Goal: Contribute content: Contribute content

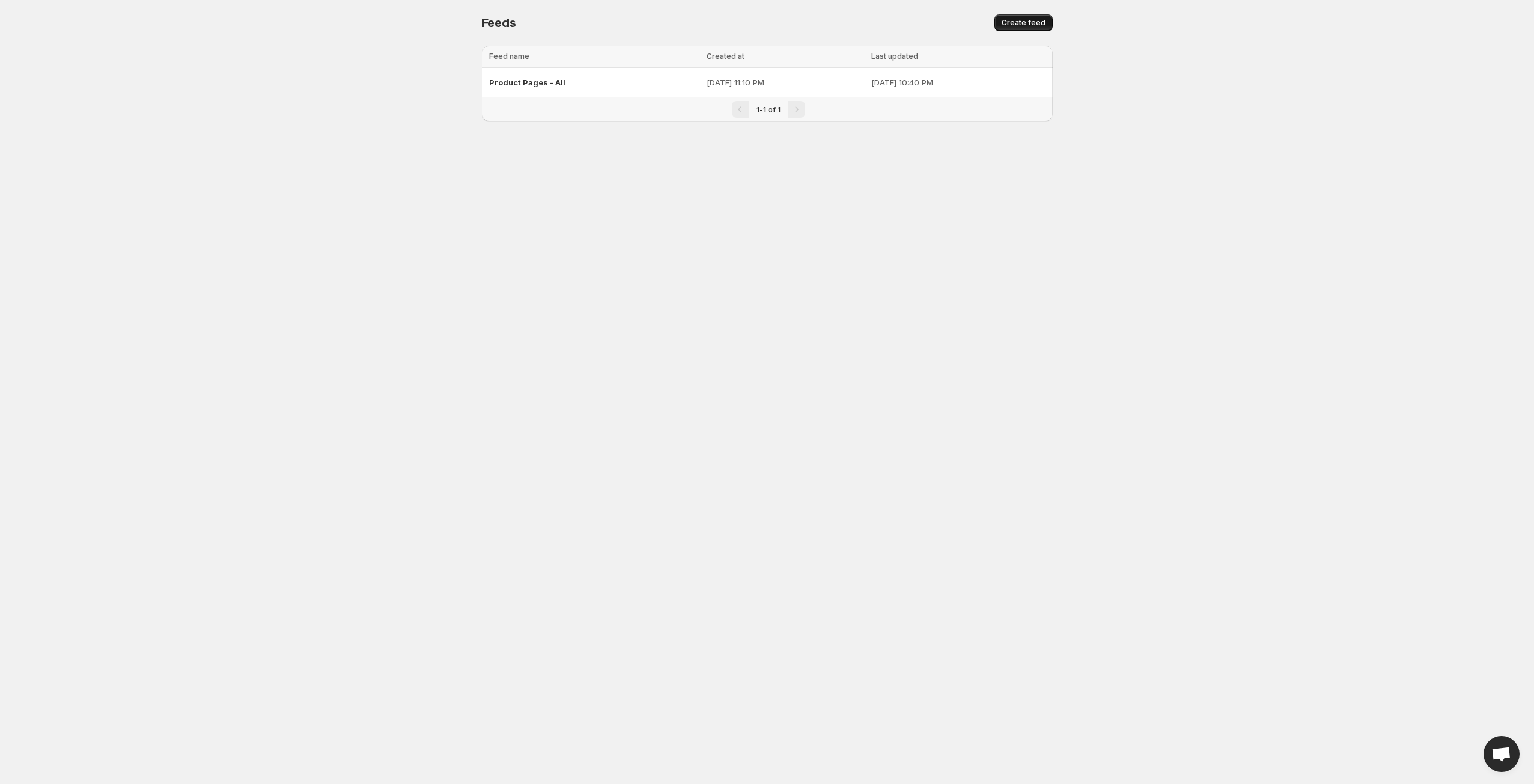
click at [1012, 16] on button "Create feed" at bounding box center [1023, 22] width 58 height 17
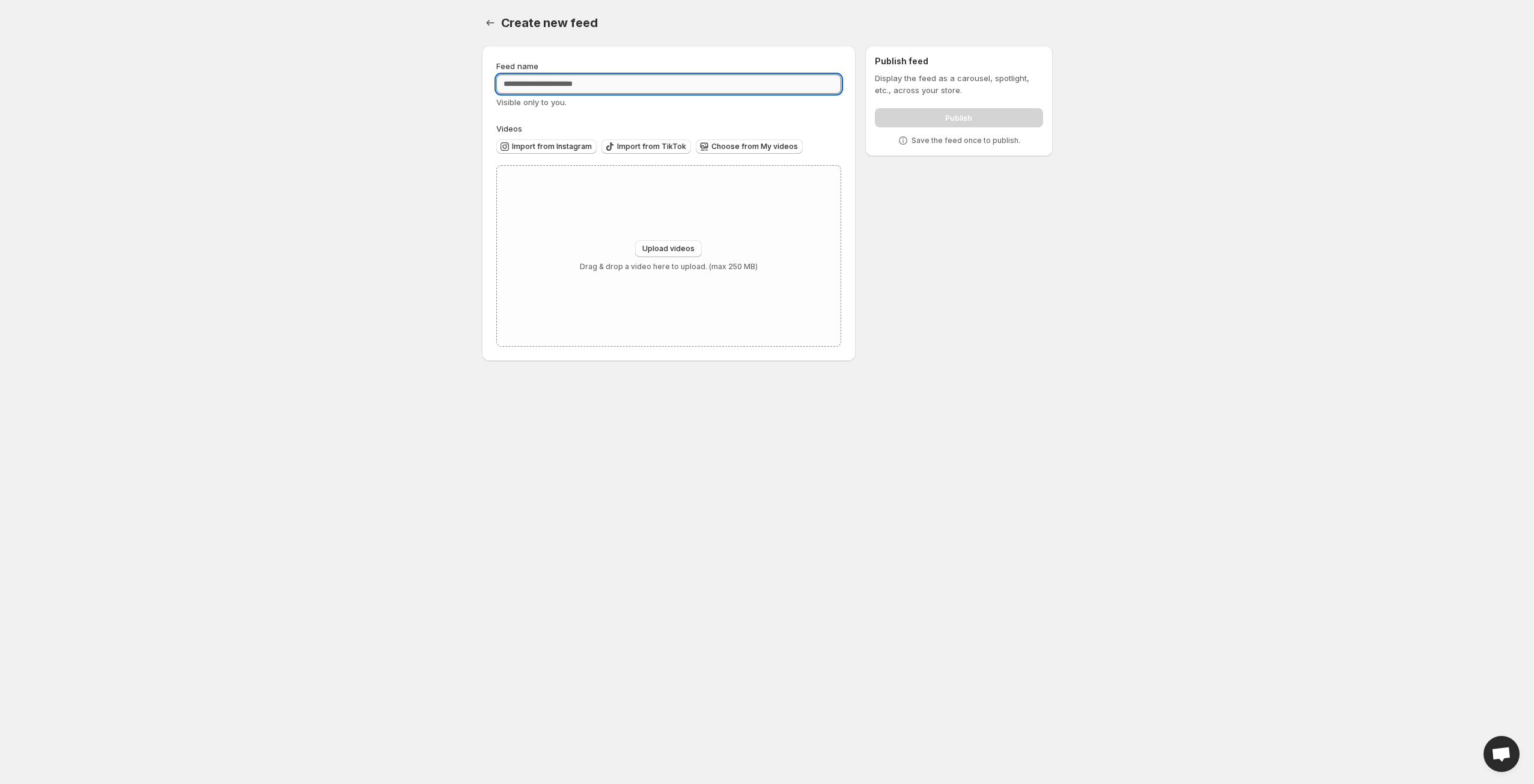
click at [614, 79] on input "Feed name" at bounding box center [669, 84] width 346 height 19
type input "*********"
click at [564, 143] on span "Import from Instagram" at bounding box center [552, 146] width 80 height 10
click at [650, 247] on span "Upload videos" at bounding box center [668, 248] width 52 height 10
type input "**********"
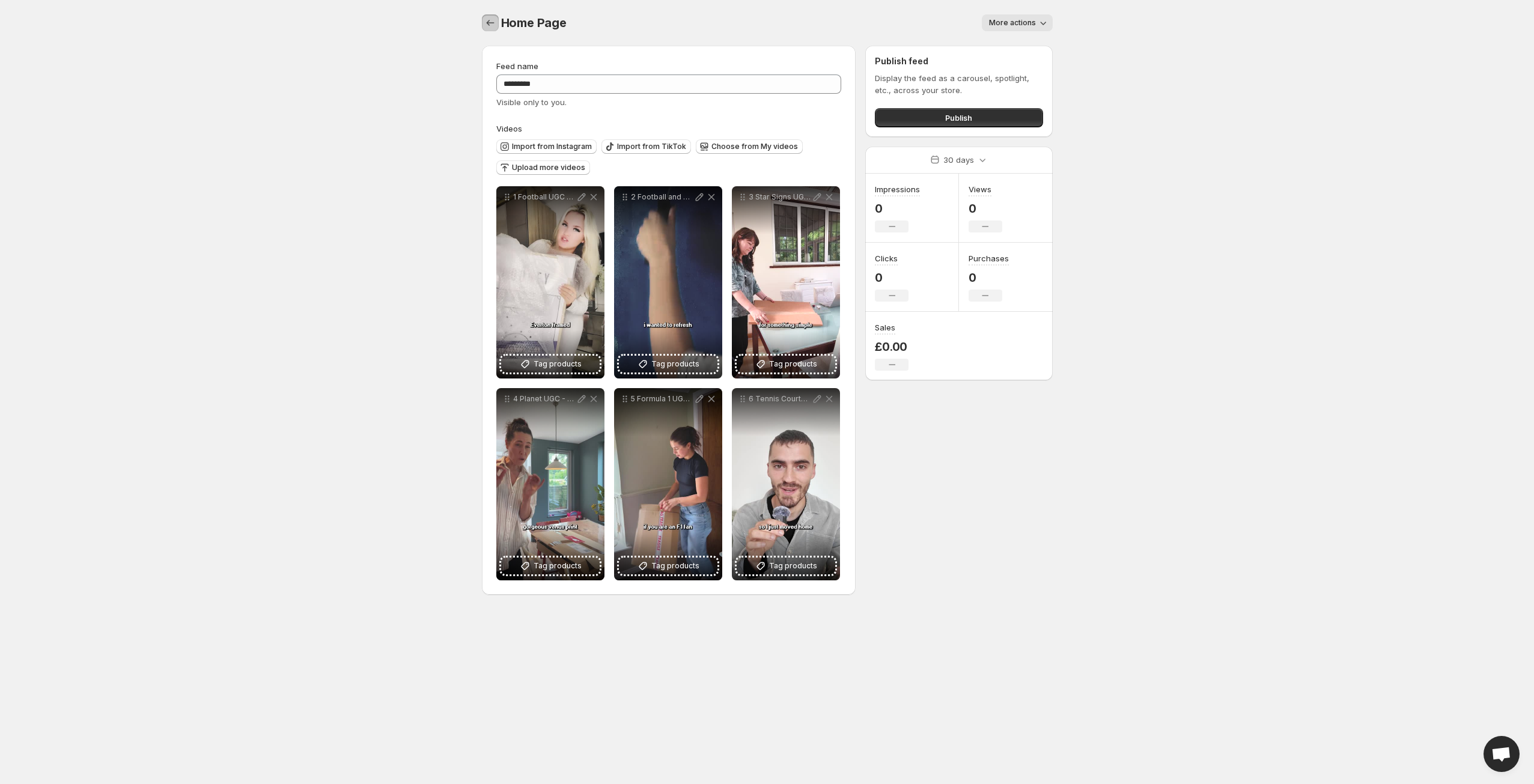
click at [488, 27] on icon "Settings" at bounding box center [491, 23] width 12 height 12
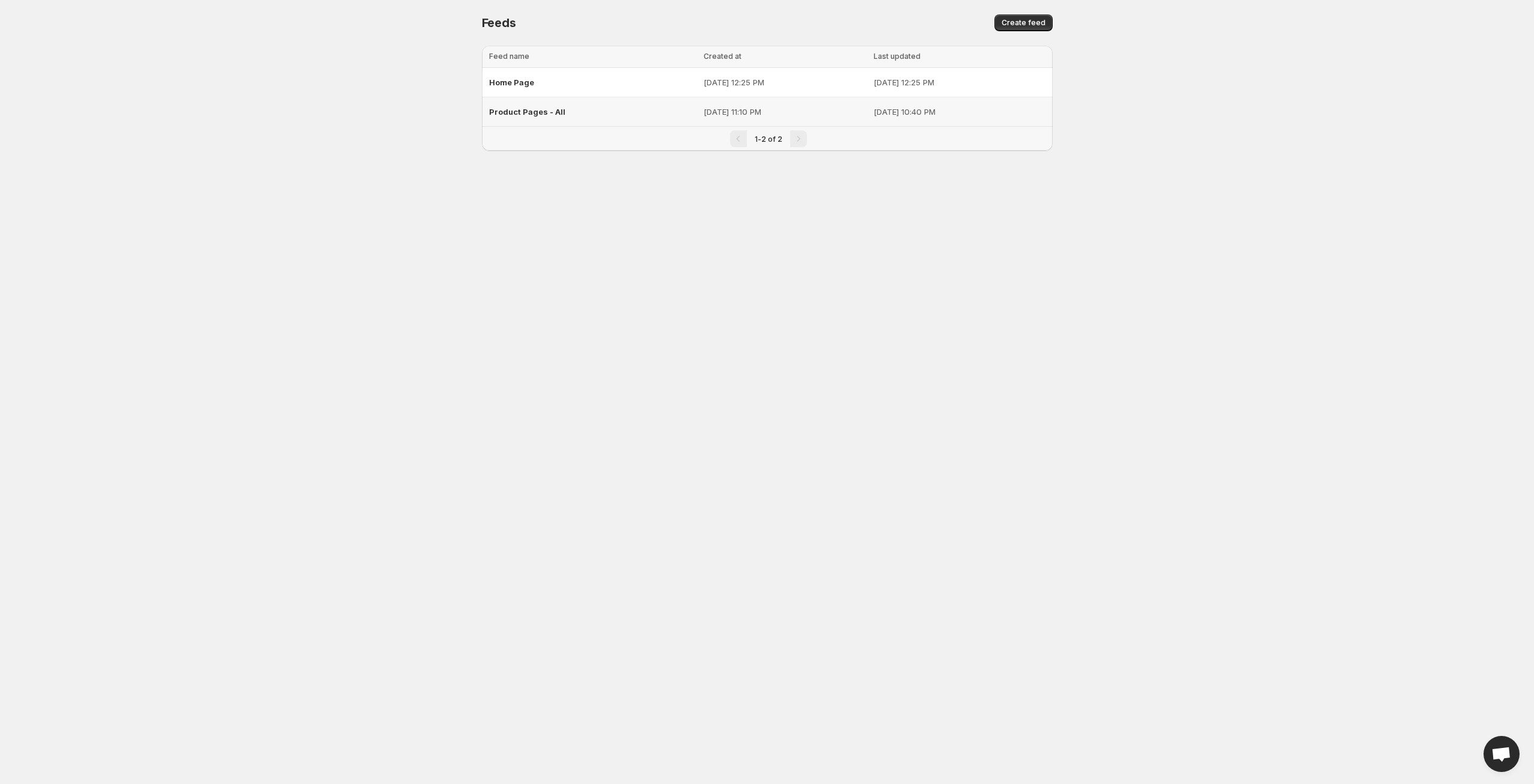
click at [530, 107] on span "Product Pages - All" at bounding box center [527, 111] width 77 height 10
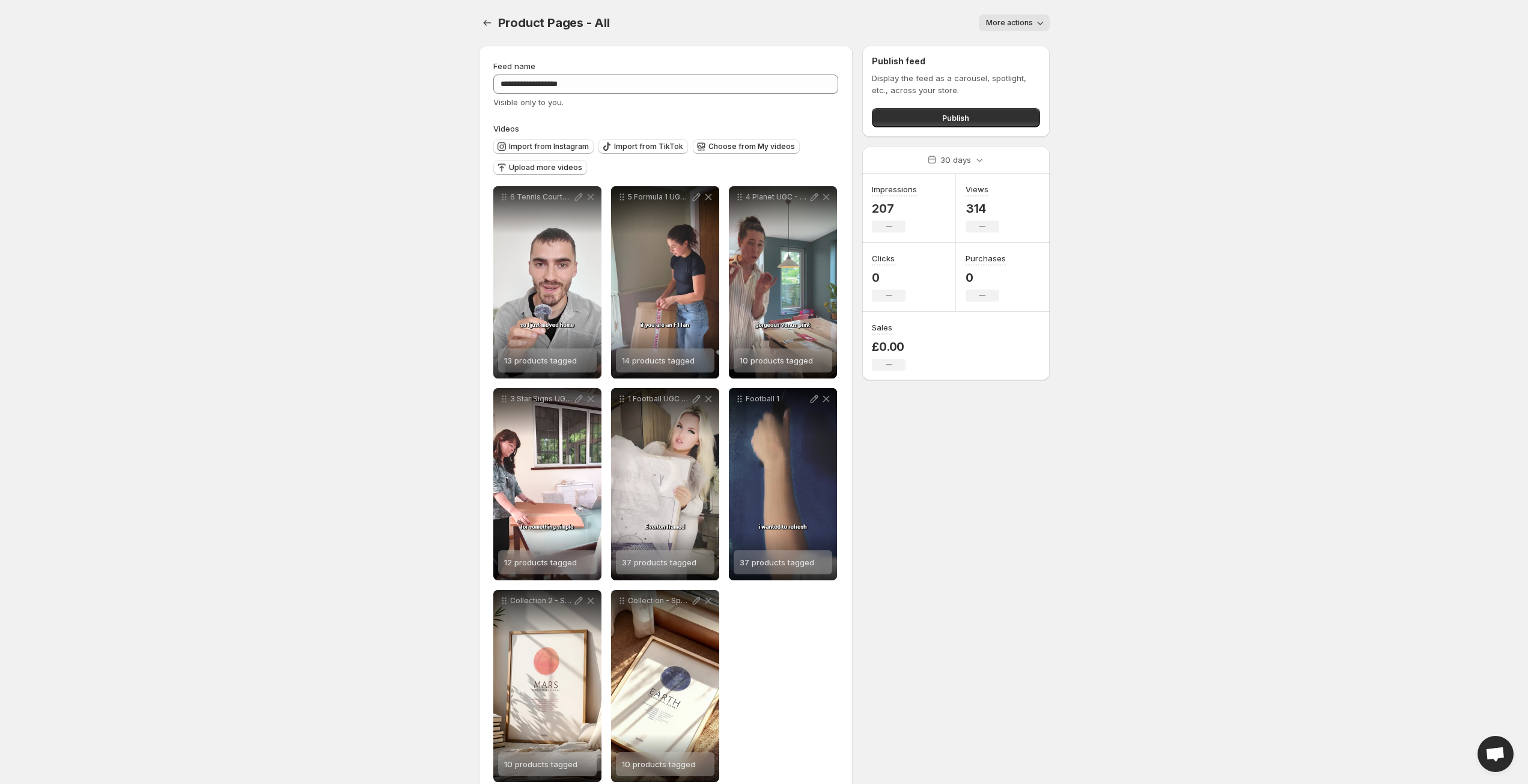
scroll to position [27, 0]
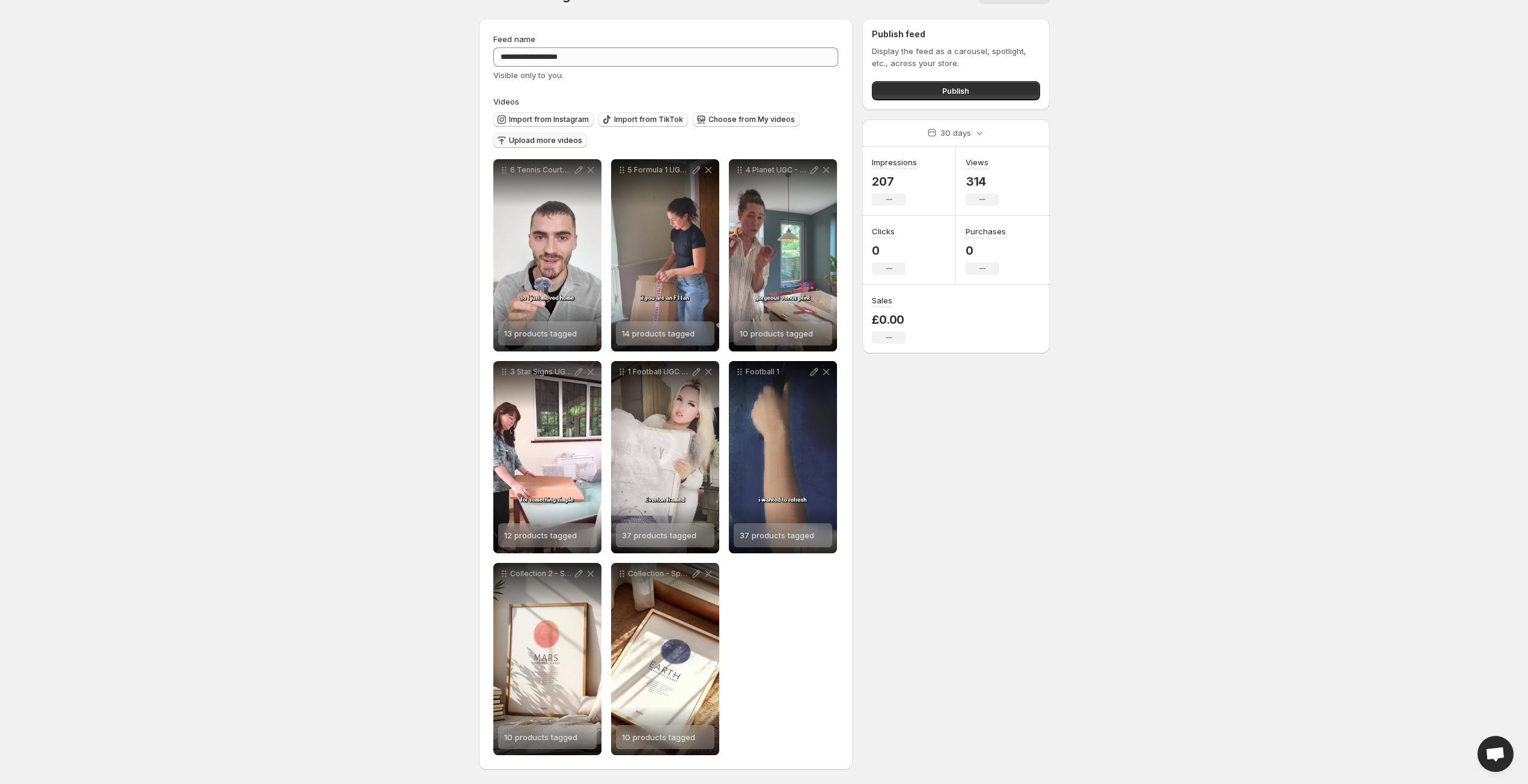
click at [549, 139] on span "Upload more videos" at bounding box center [546, 140] width 74 height 10
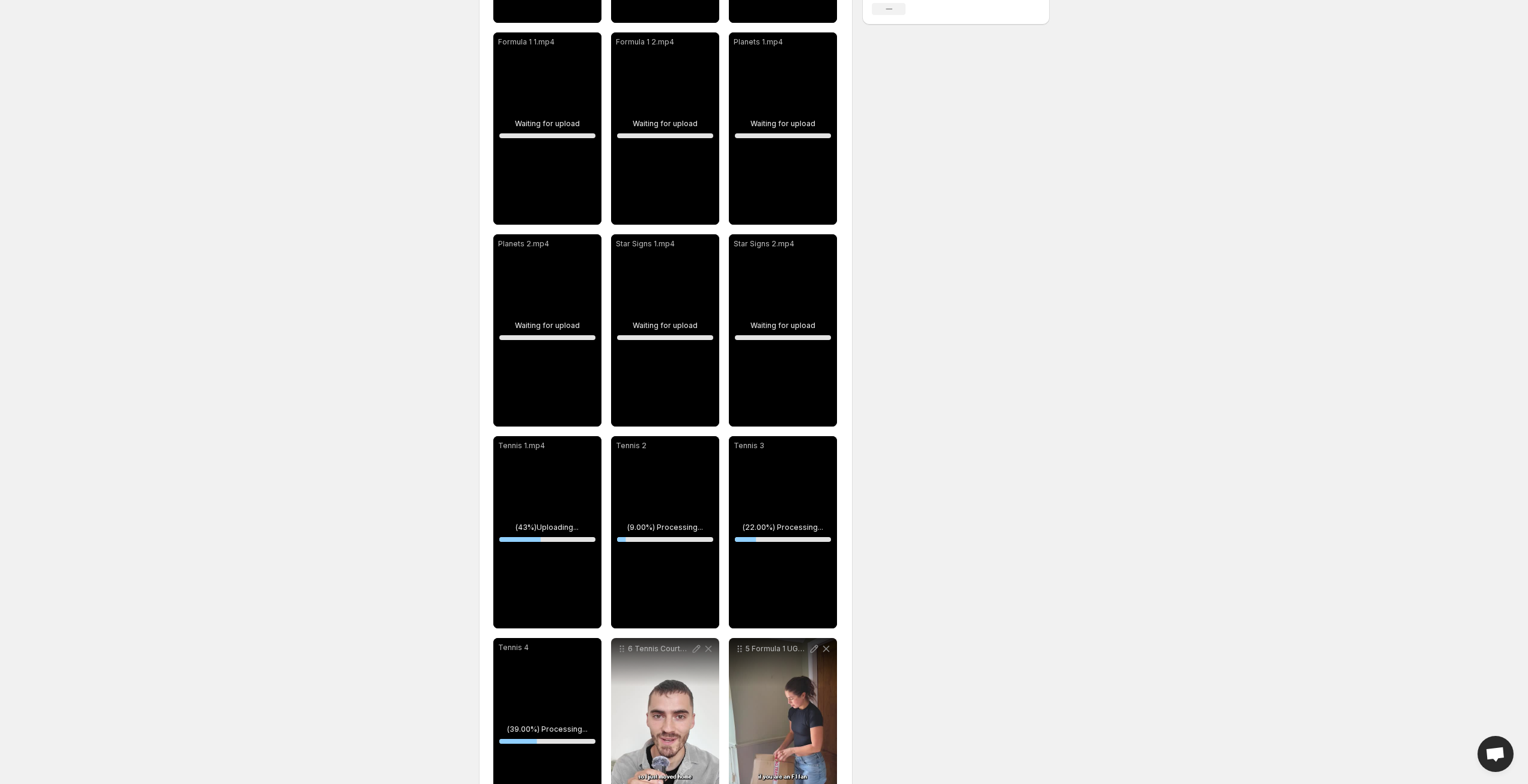
scroll to position [409, 0]
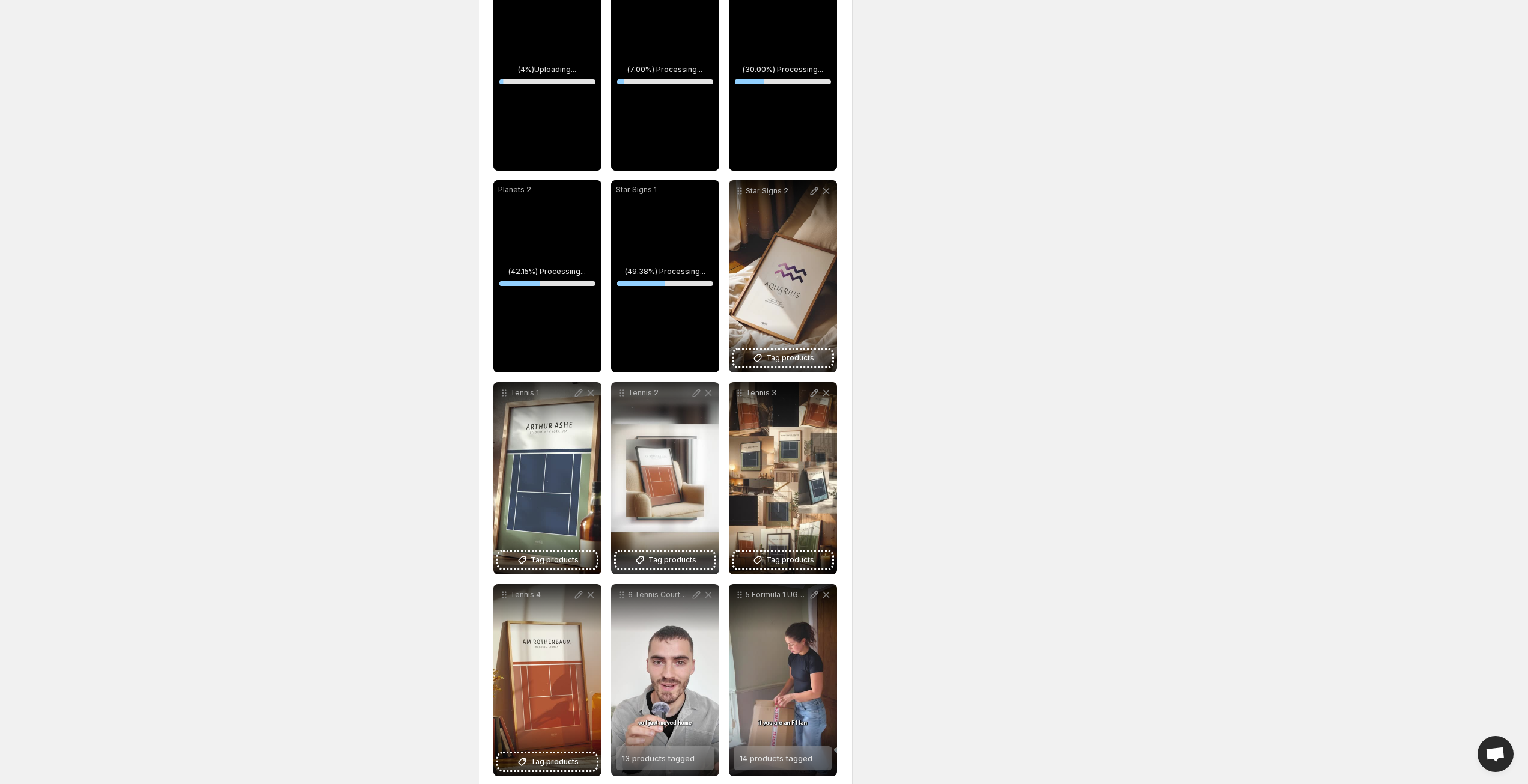
click at [876, 464] on div "**********" at bounding box center [760, 418] width 580 height 1583
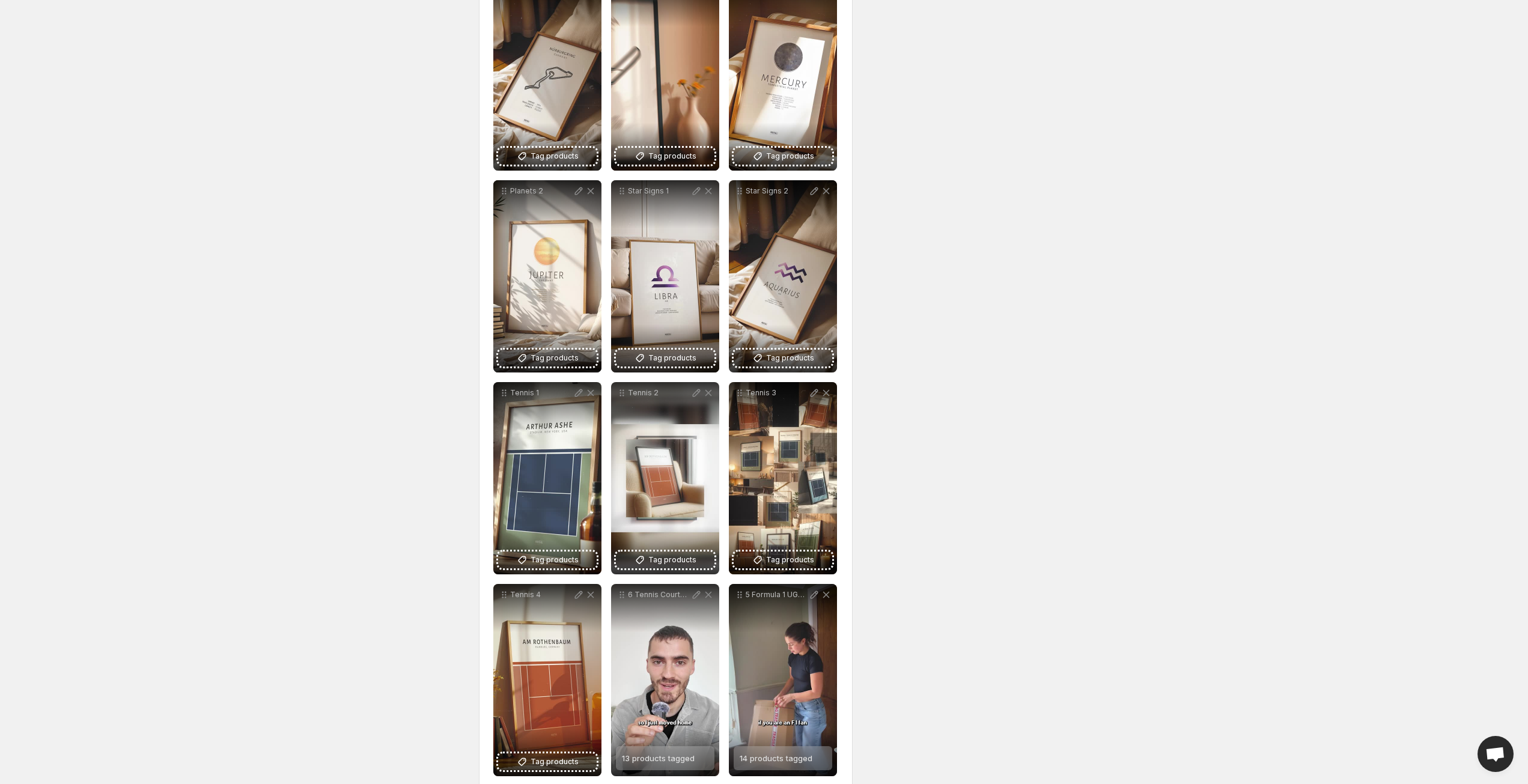
scroll to position [464, 0]
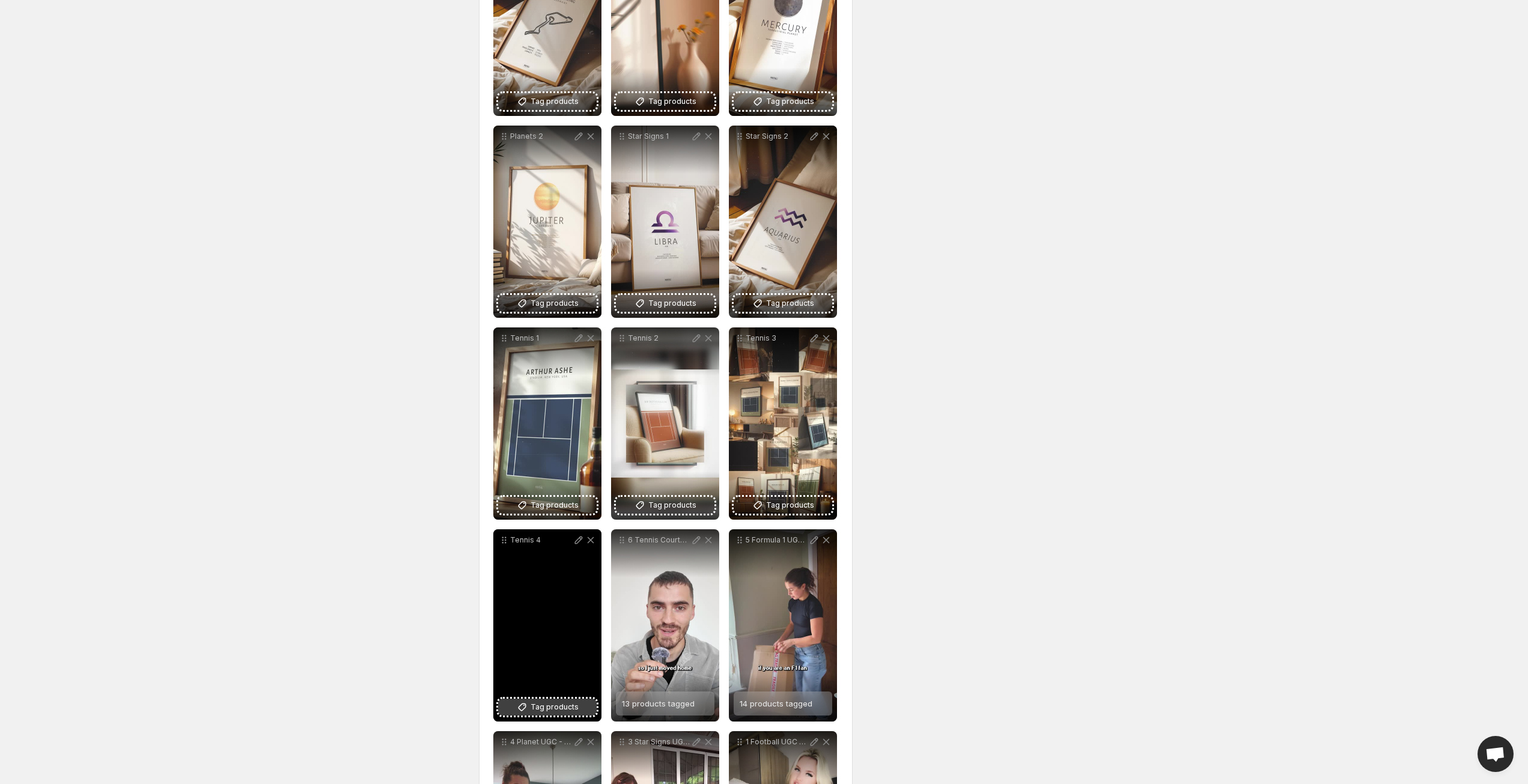
click at [548, 704] on span "Tag products" at bounding box center [554, 707] width 48 height 12
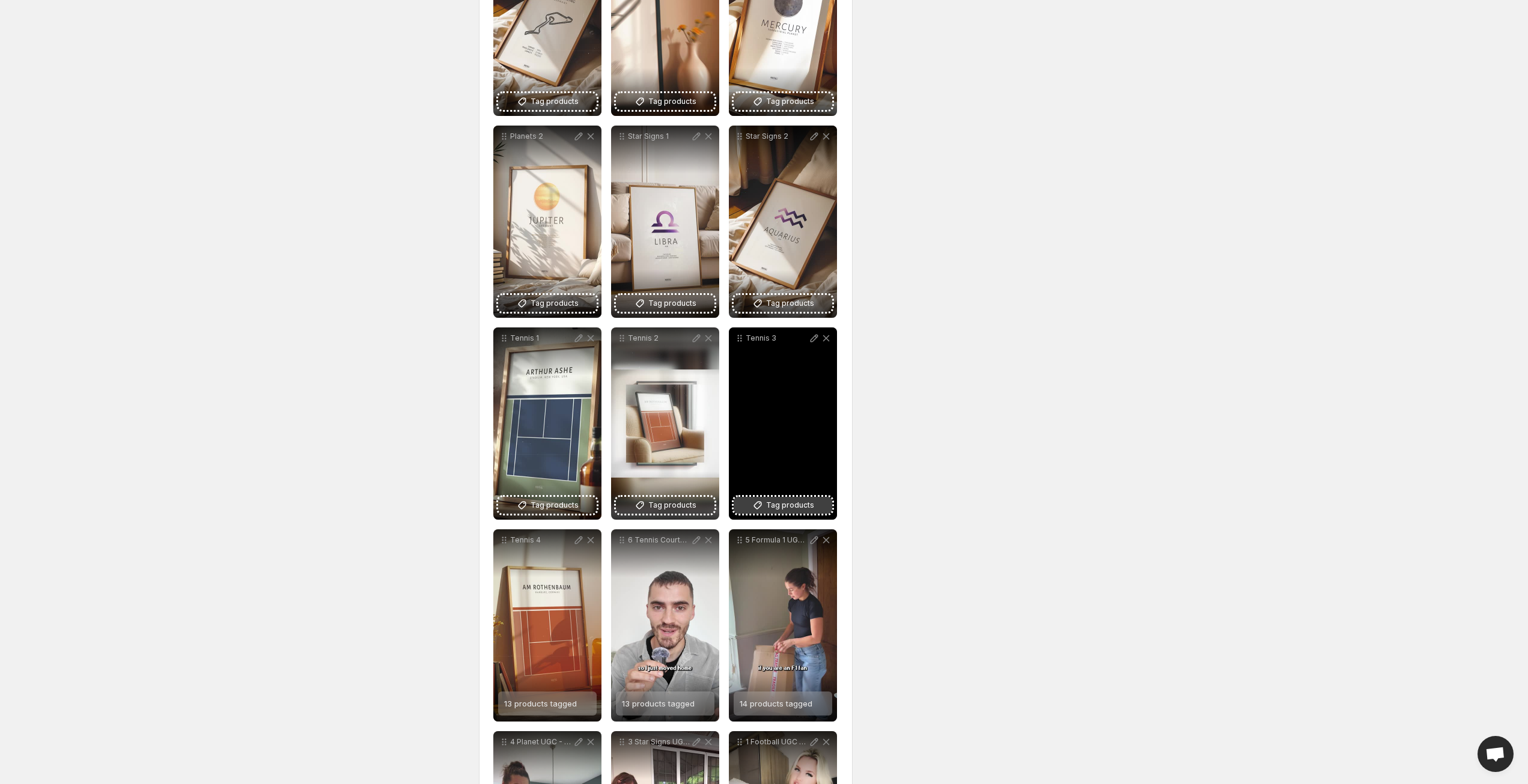
click at [793, 505] on span "Tag products" at bounding box center [790, 505] width 48 height 12
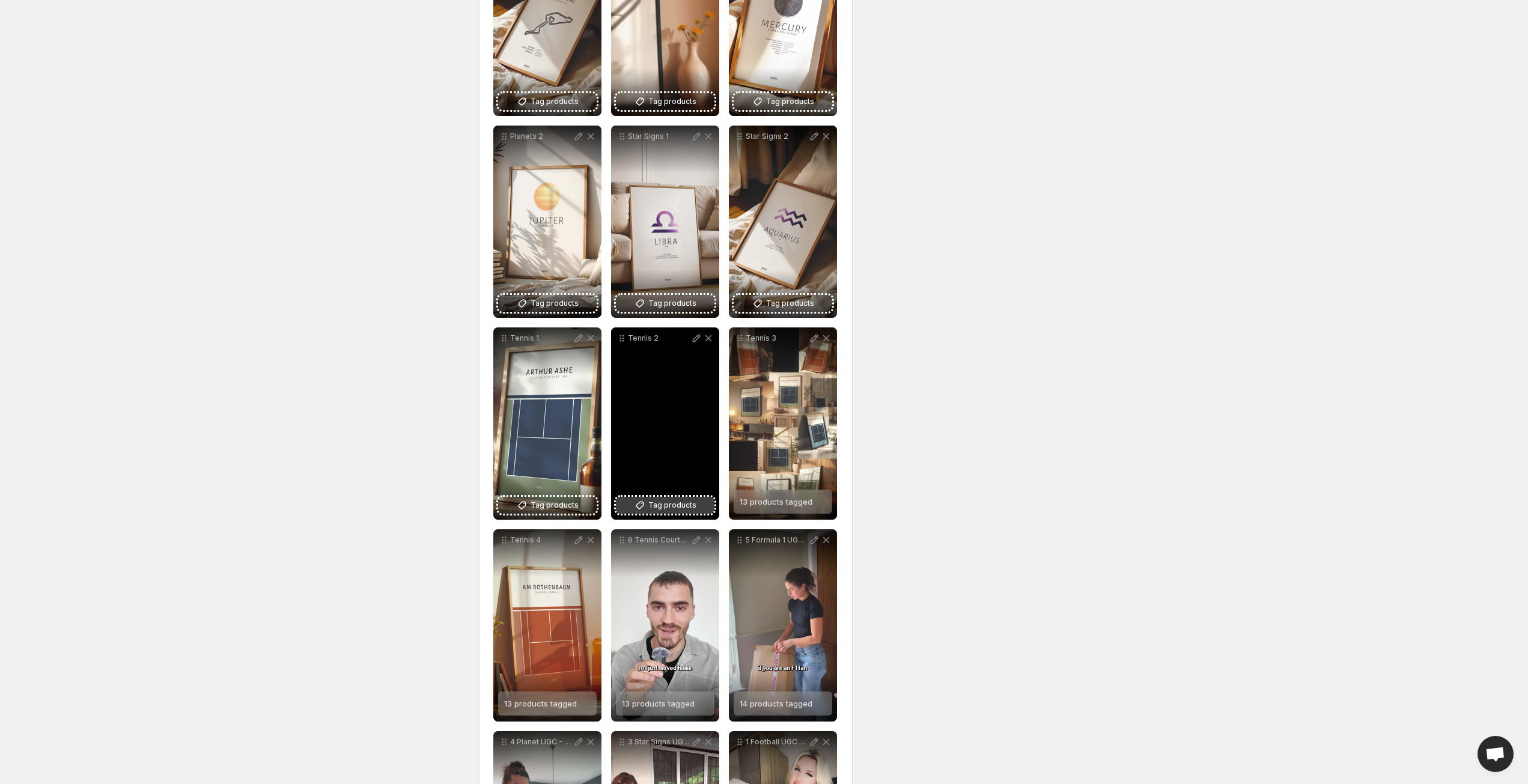
click at [673, 507] on span "Tag products" at bounding box center [673, 505] width 48 height 12
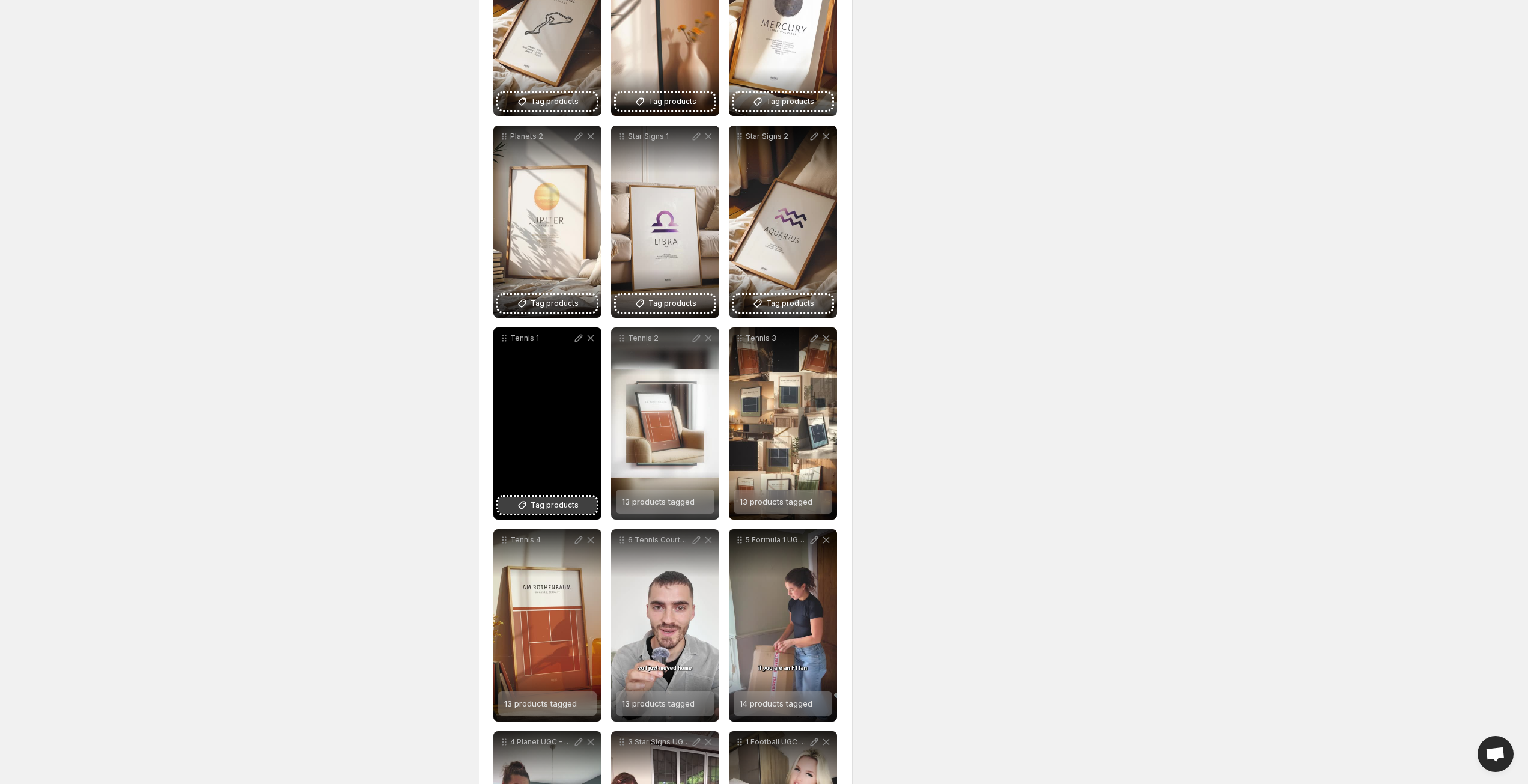
click at [547, 503] on span "Tag products" at bounding box center [554, 505] width 48 height 12
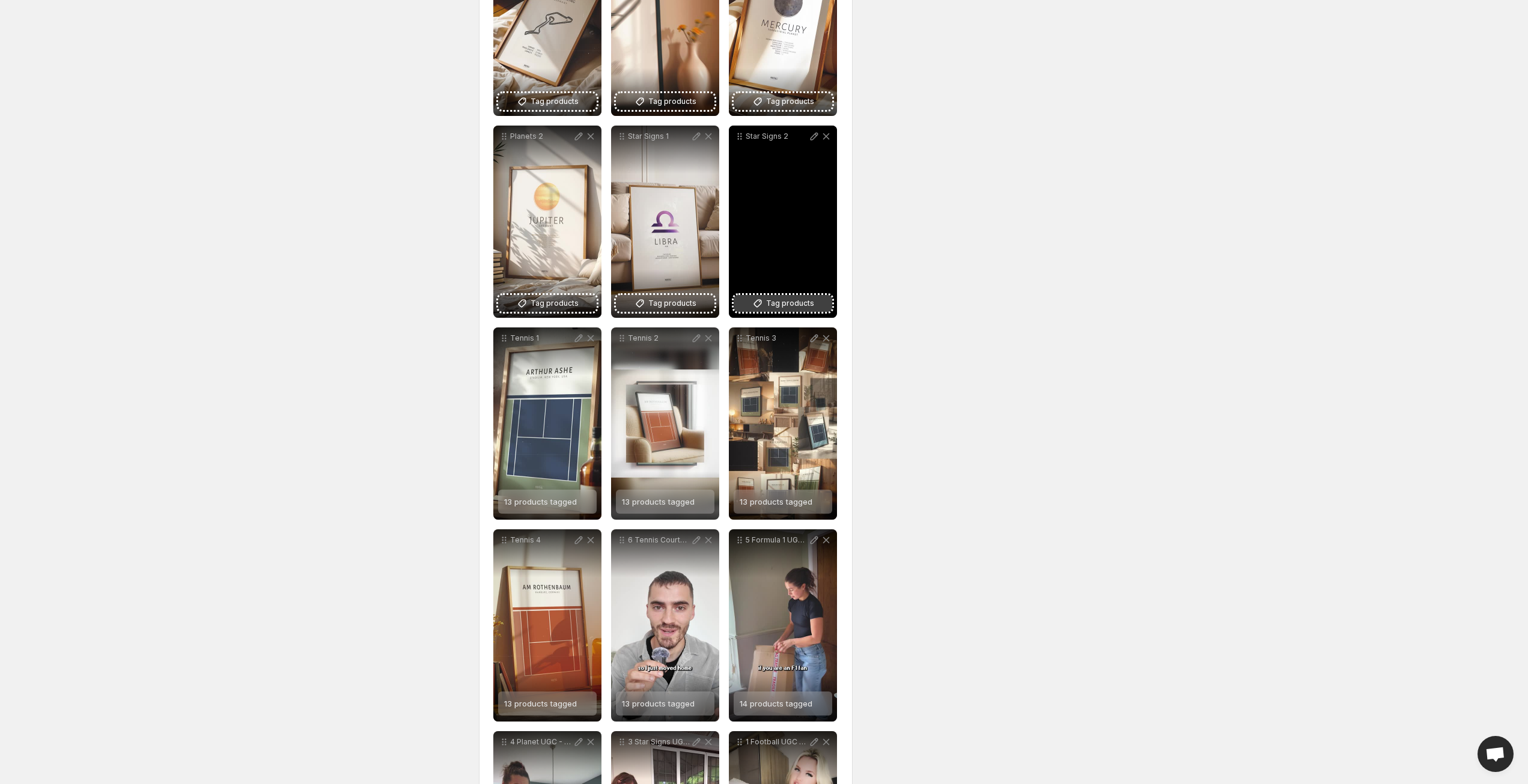
click at [794, 305] on span "Tag products" at bounding box center [790, 303] width 48 height 12
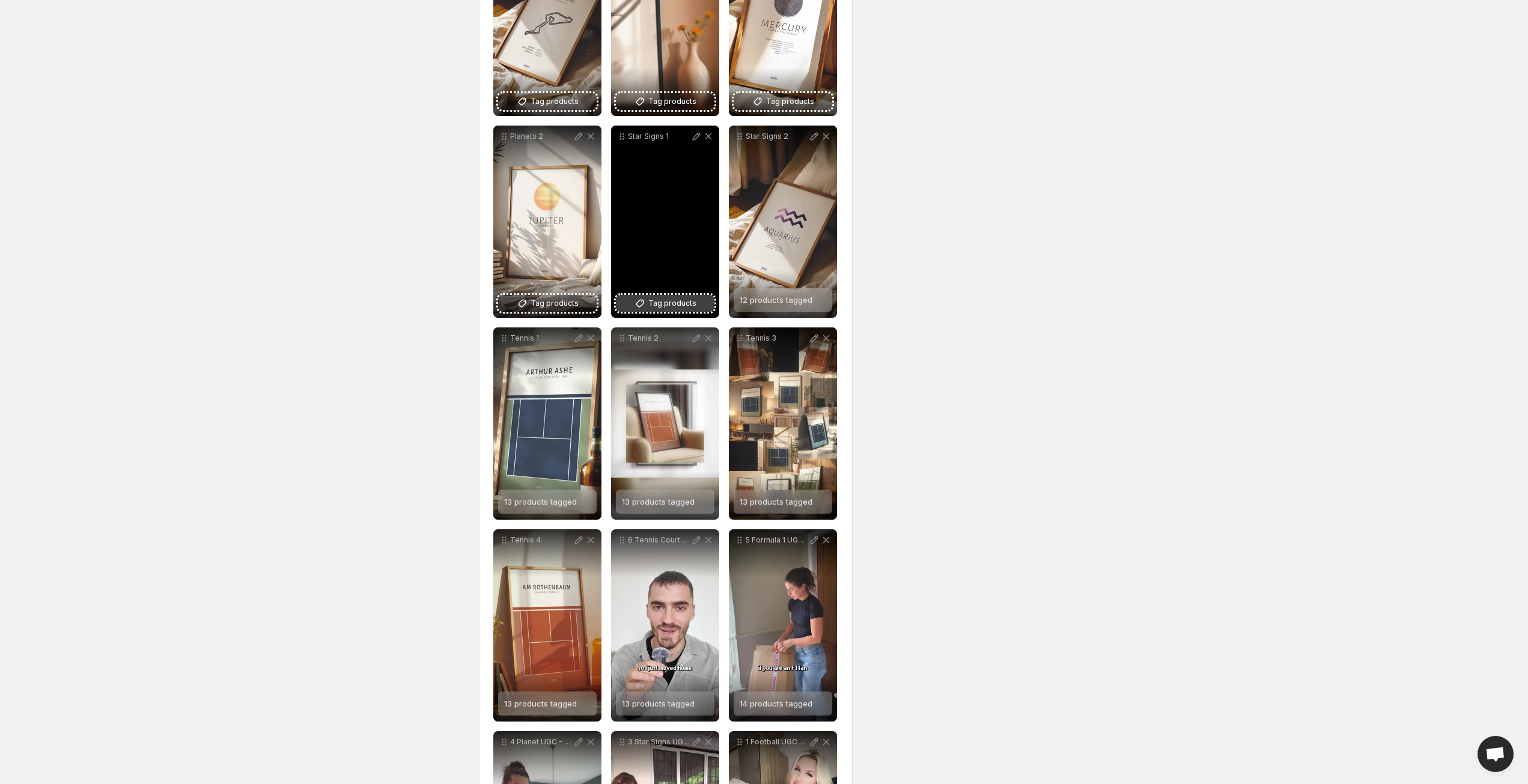
click at [682, 305] on span "Tag products" at bounding box center [673, 303] width 48 height 12
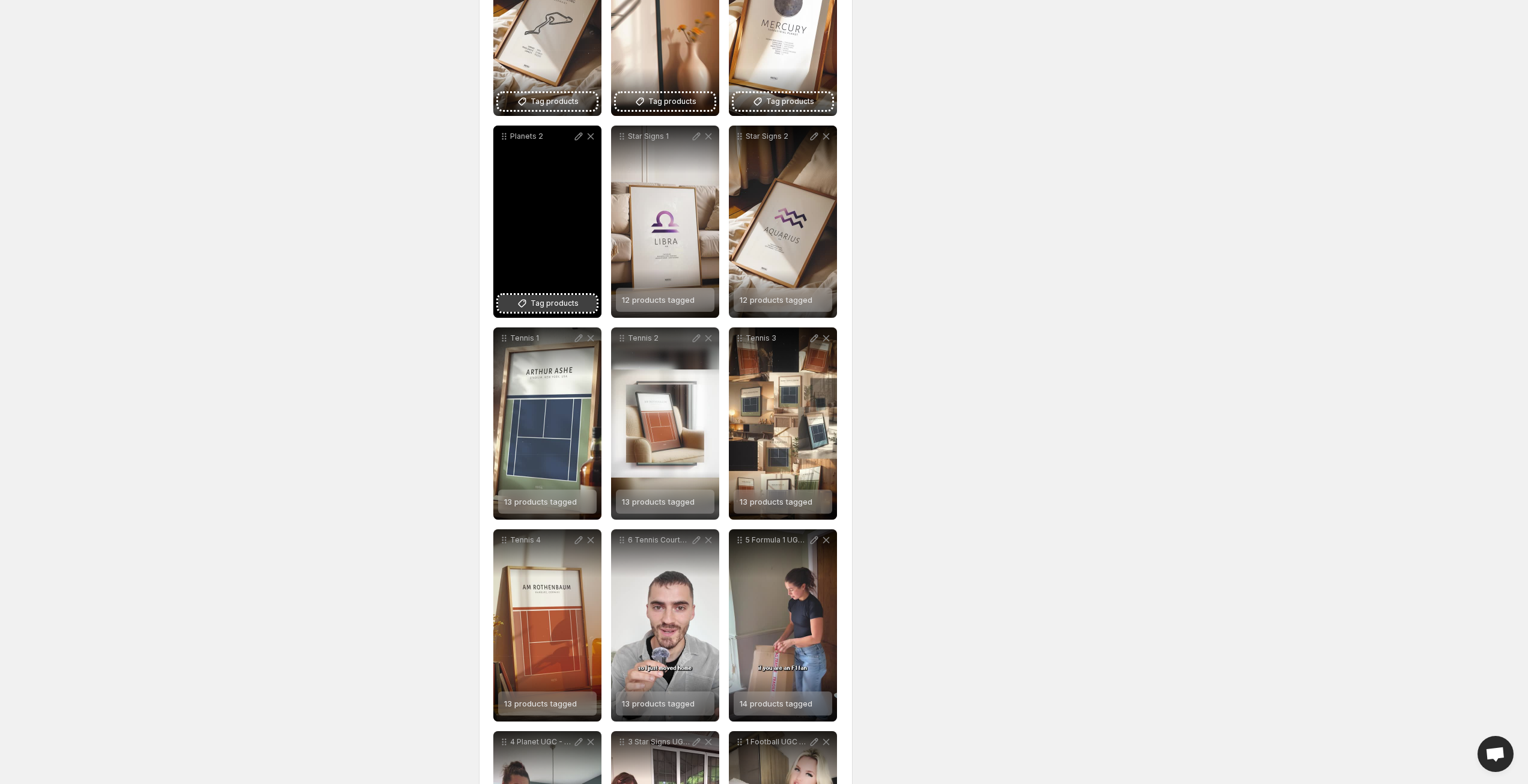
click at [557, 303] on span "Tag products" at bounding box center [554, 303] width 48 height 12
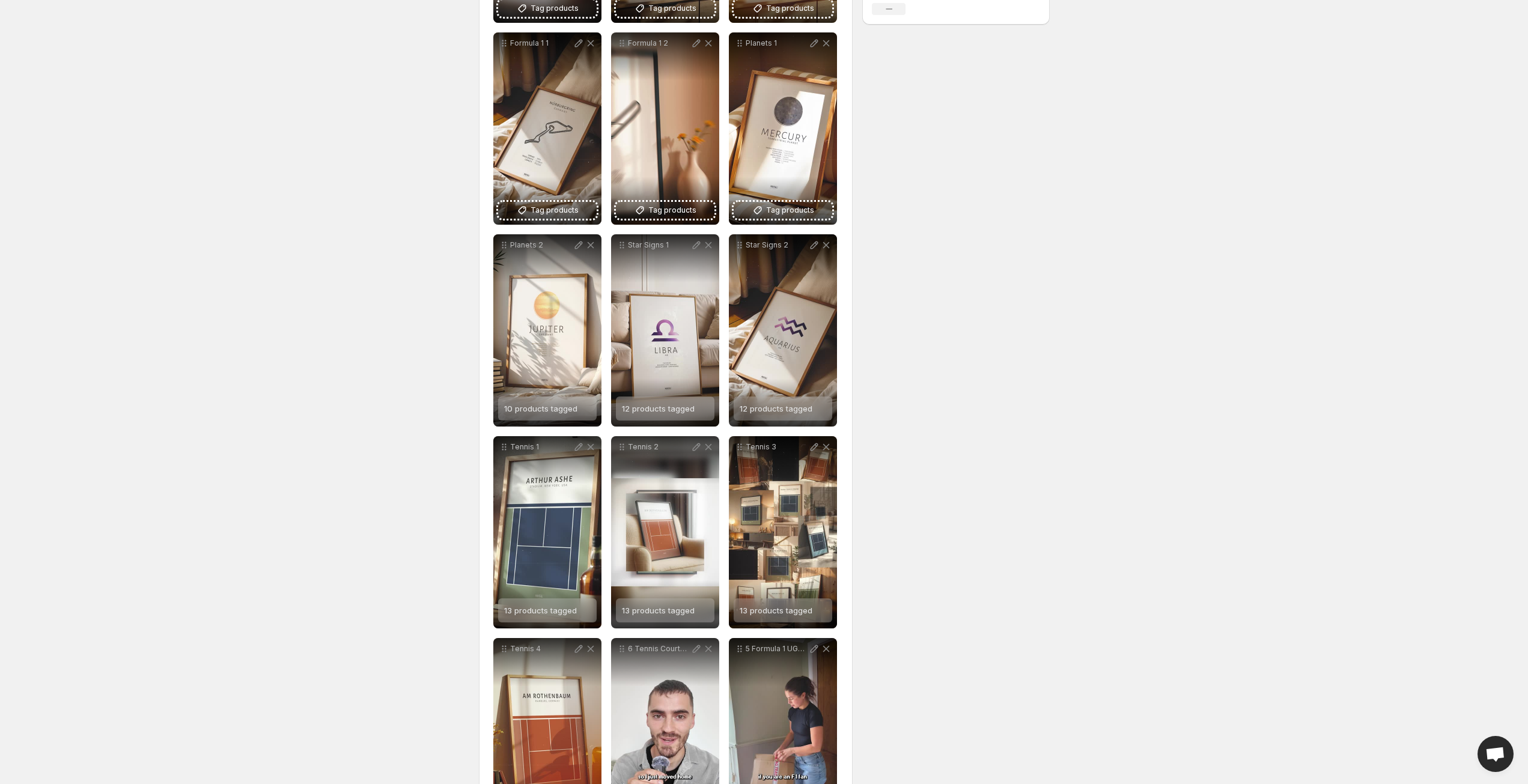
scroll to position [247, 0]
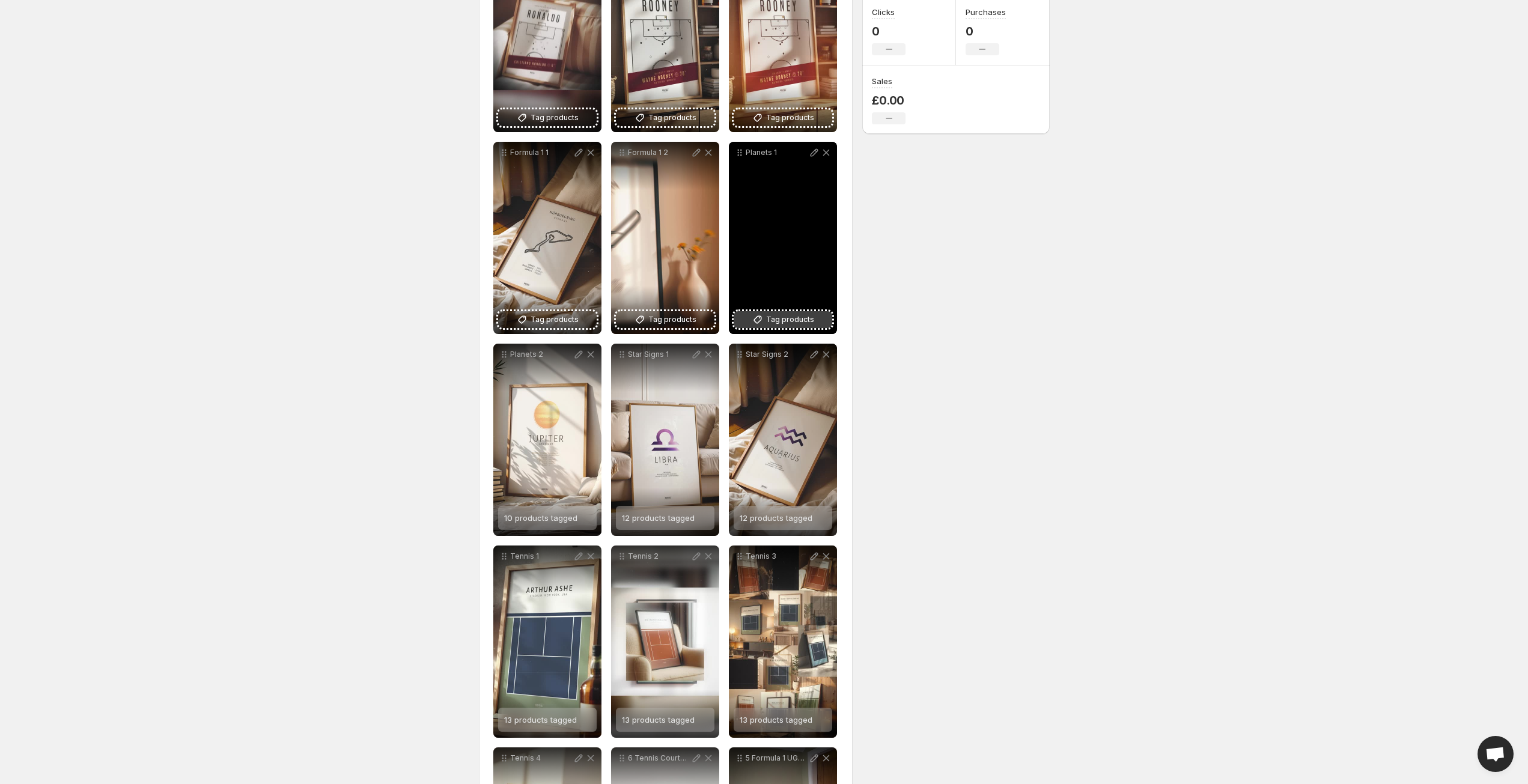
click at [804, 319] on span "Tag products" at bounding box center [790, 320] width 48 height 12
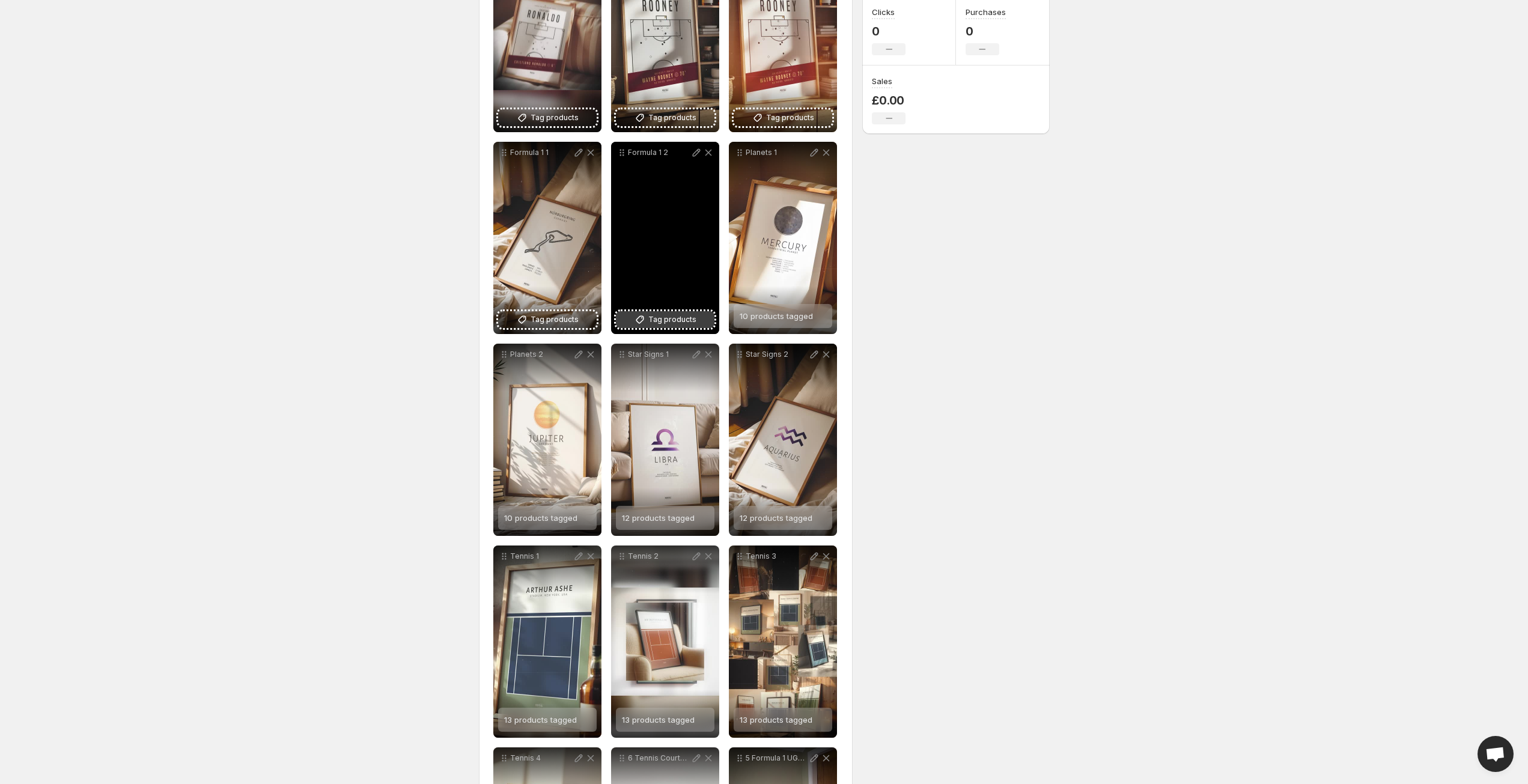
click at [670, 325] on span "Tag products" at bounding box center [673, 320] width 48 height 12
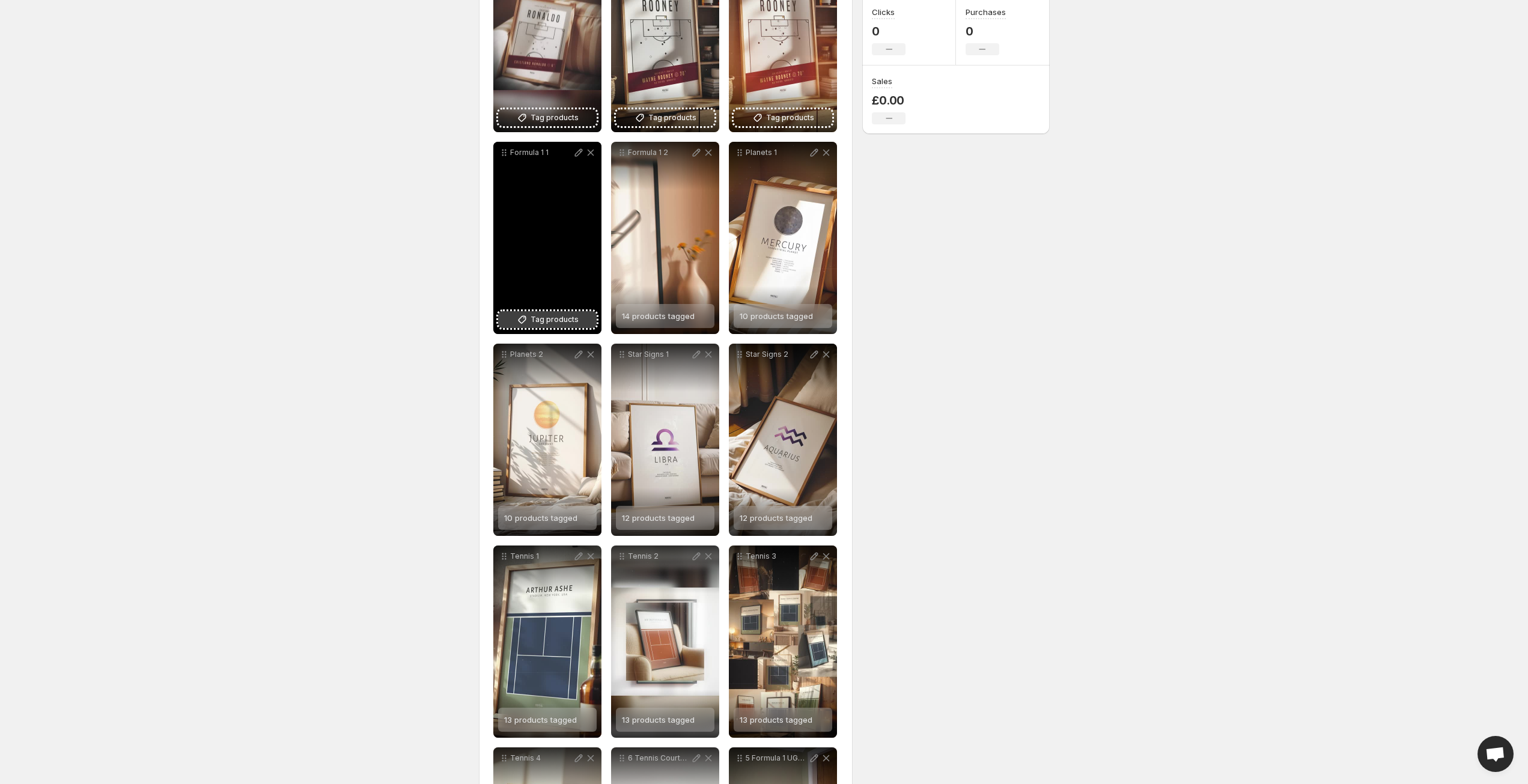
click at [548, 319] on span "Tag products" at bounding box center [554, 320] width 48 height 12
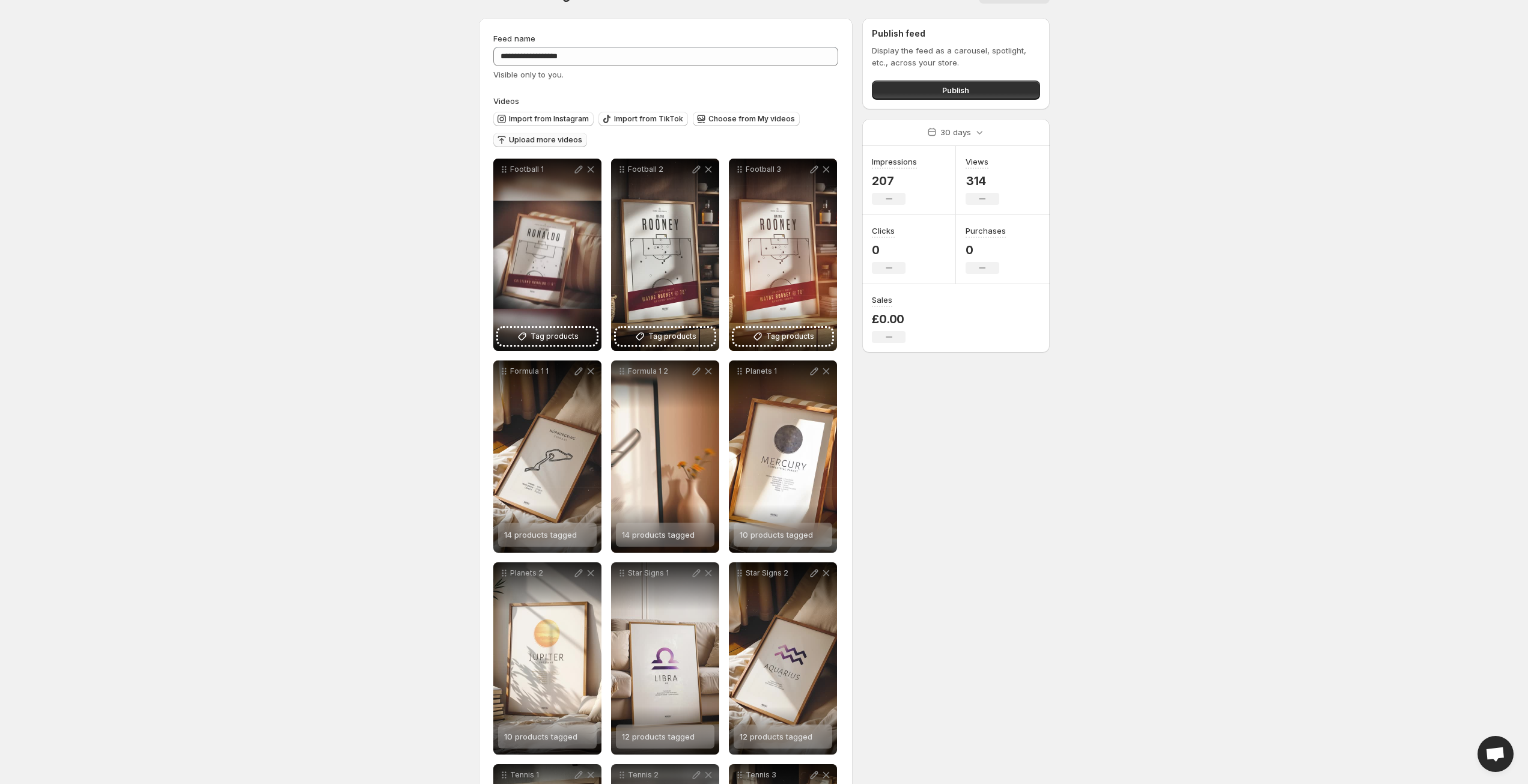
scroll to position [0, 0]
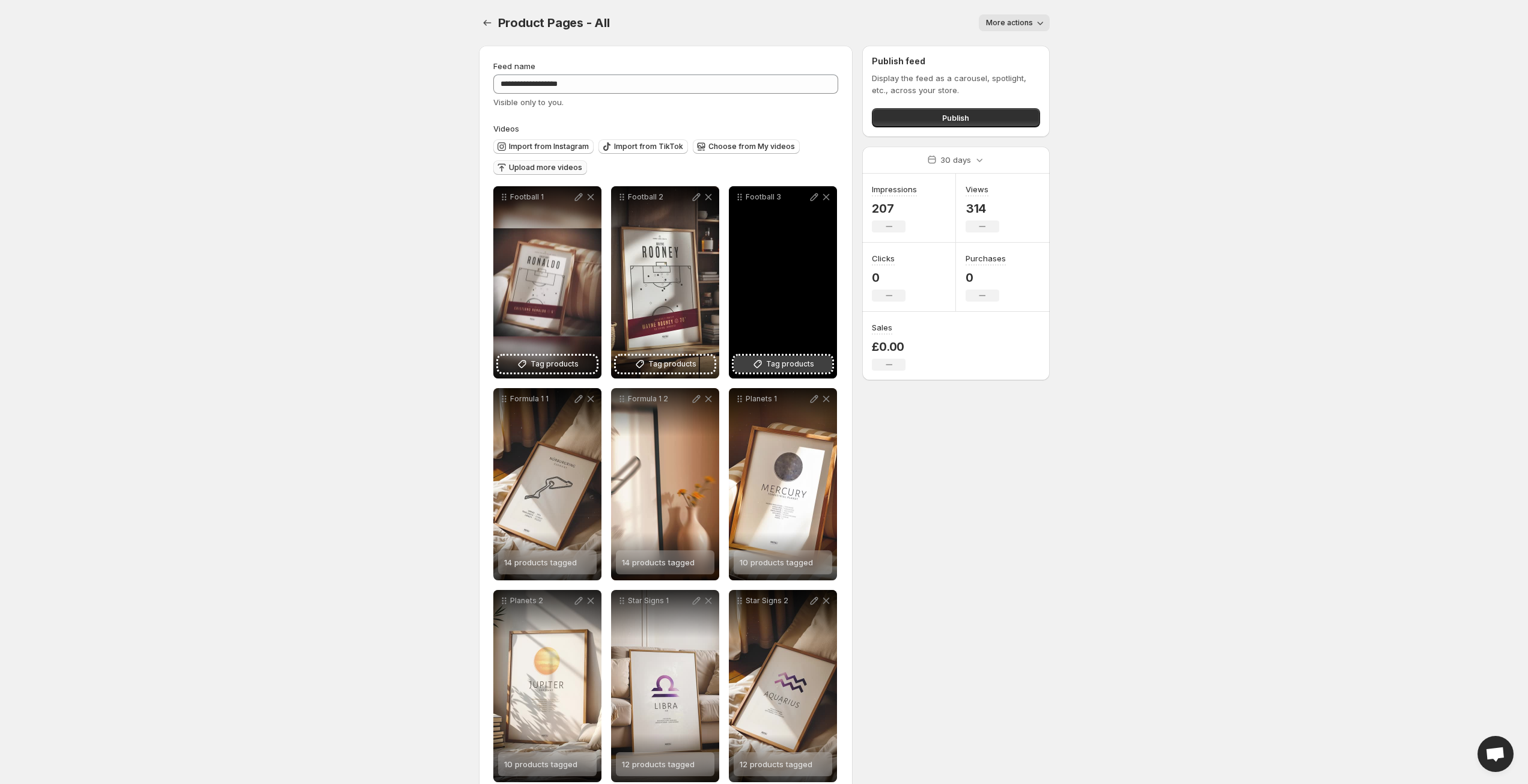
click at [787, 365] on span "Tag products" at bounding box center [790, 364] width 48 height 12
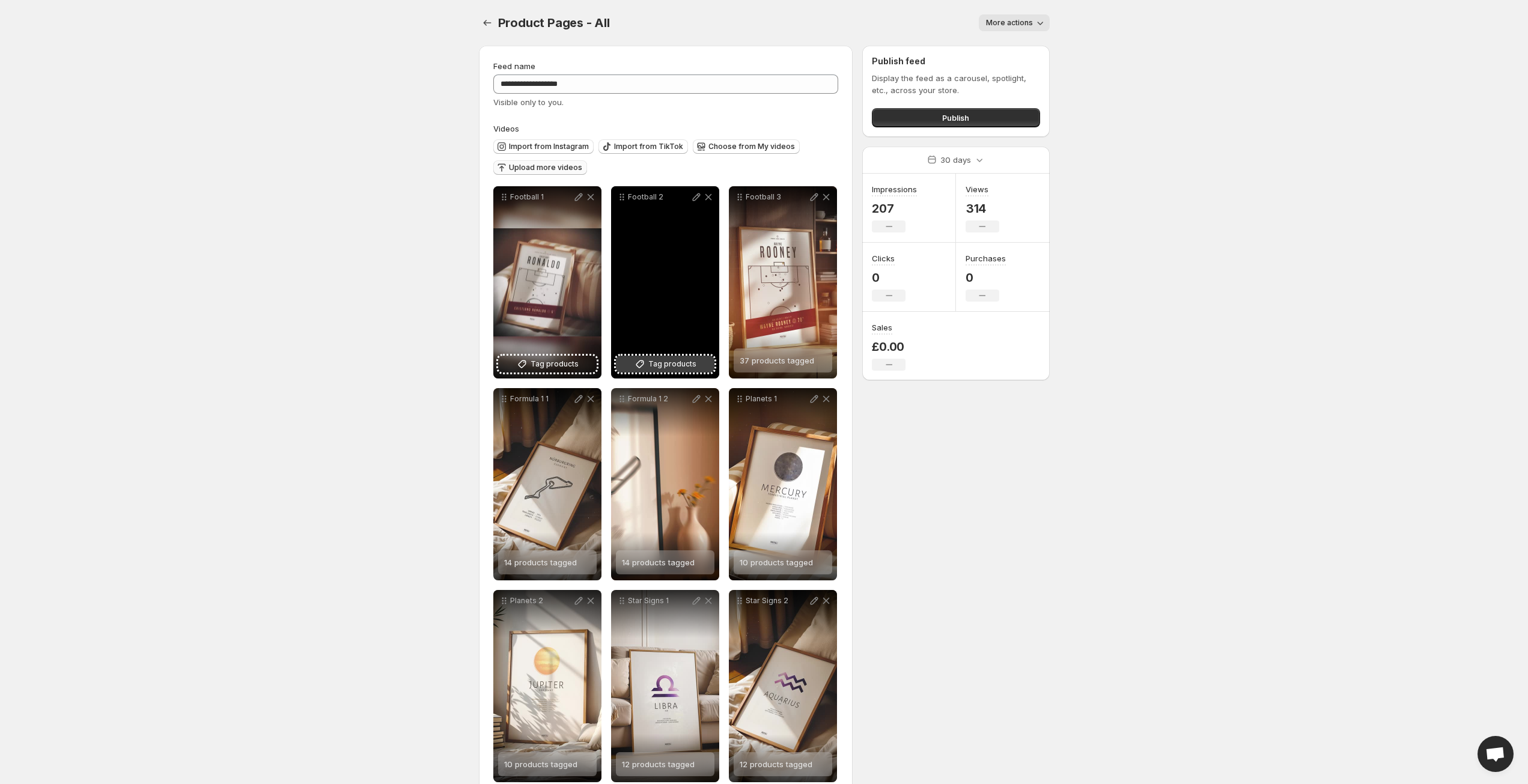
click at [668, 364] on span "Tag products" at bounding box center [673, 364] width 48 height 12
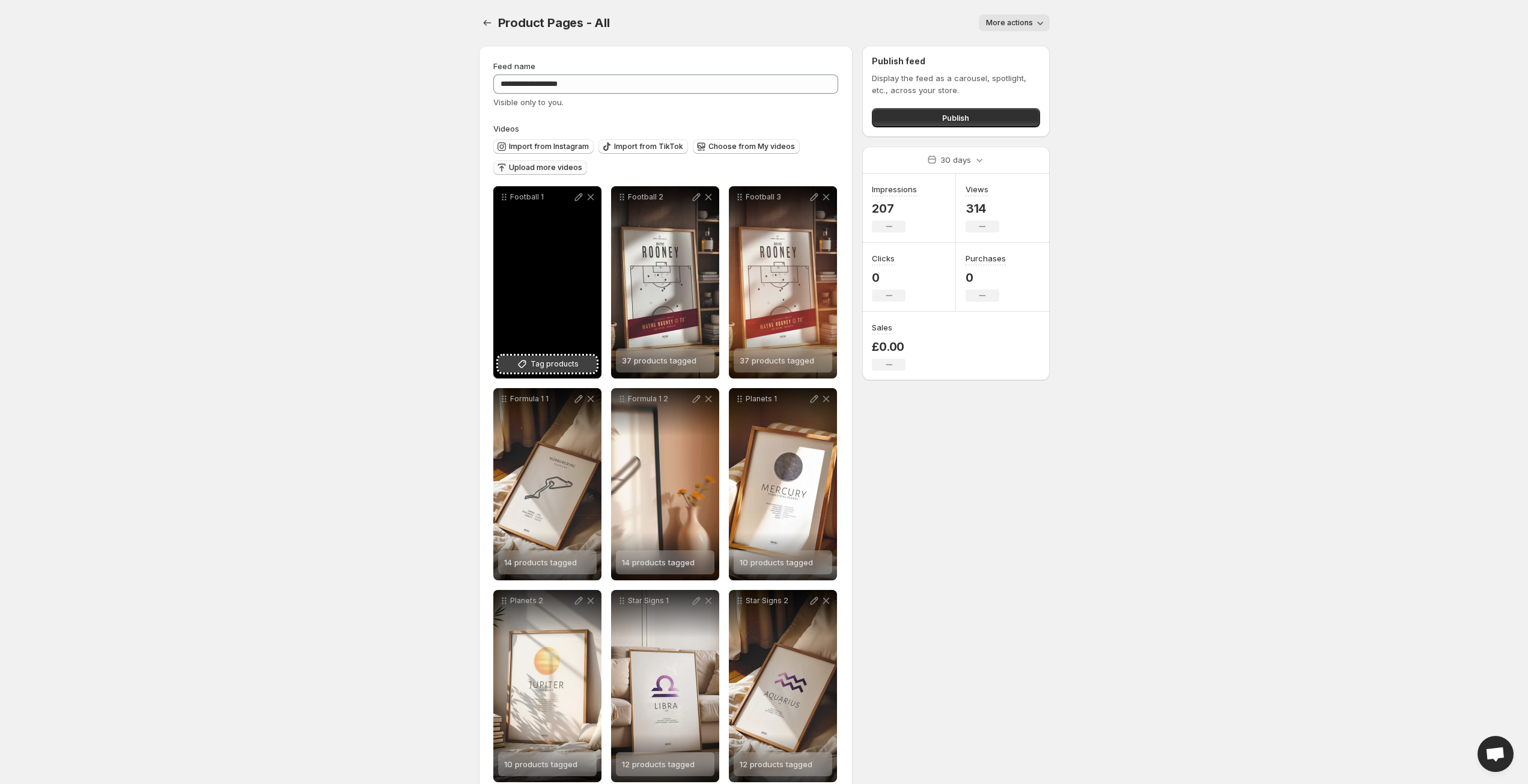
click at [521, 369] on icon at bounding box center [522, 364] width 12 height 12
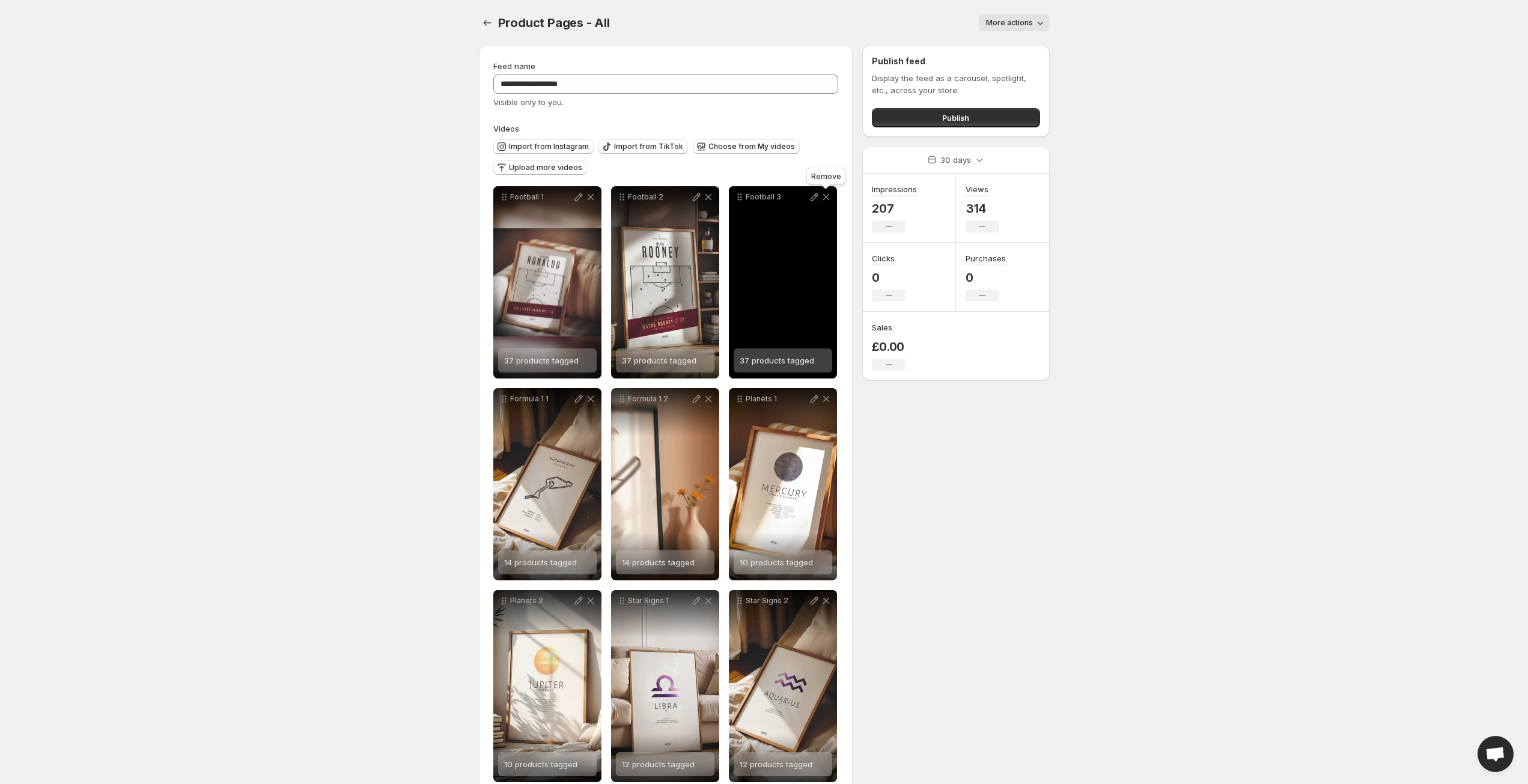
click at [825, 199] on icon at bounding box center [826, 197] width 12 height 12
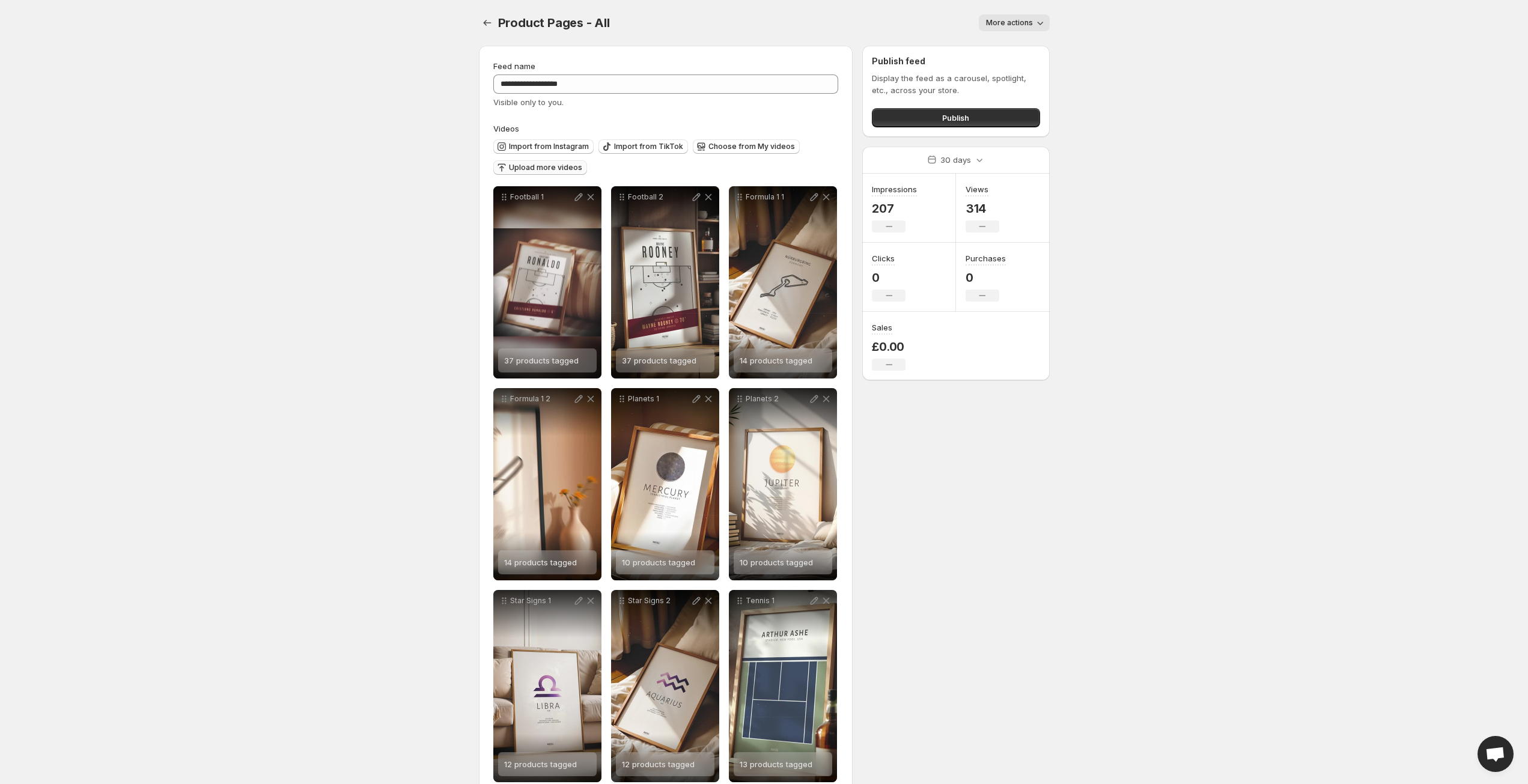
click at [534, 169] on span "Upload more videos" at bounding box center [546, 167] width 74 height 10
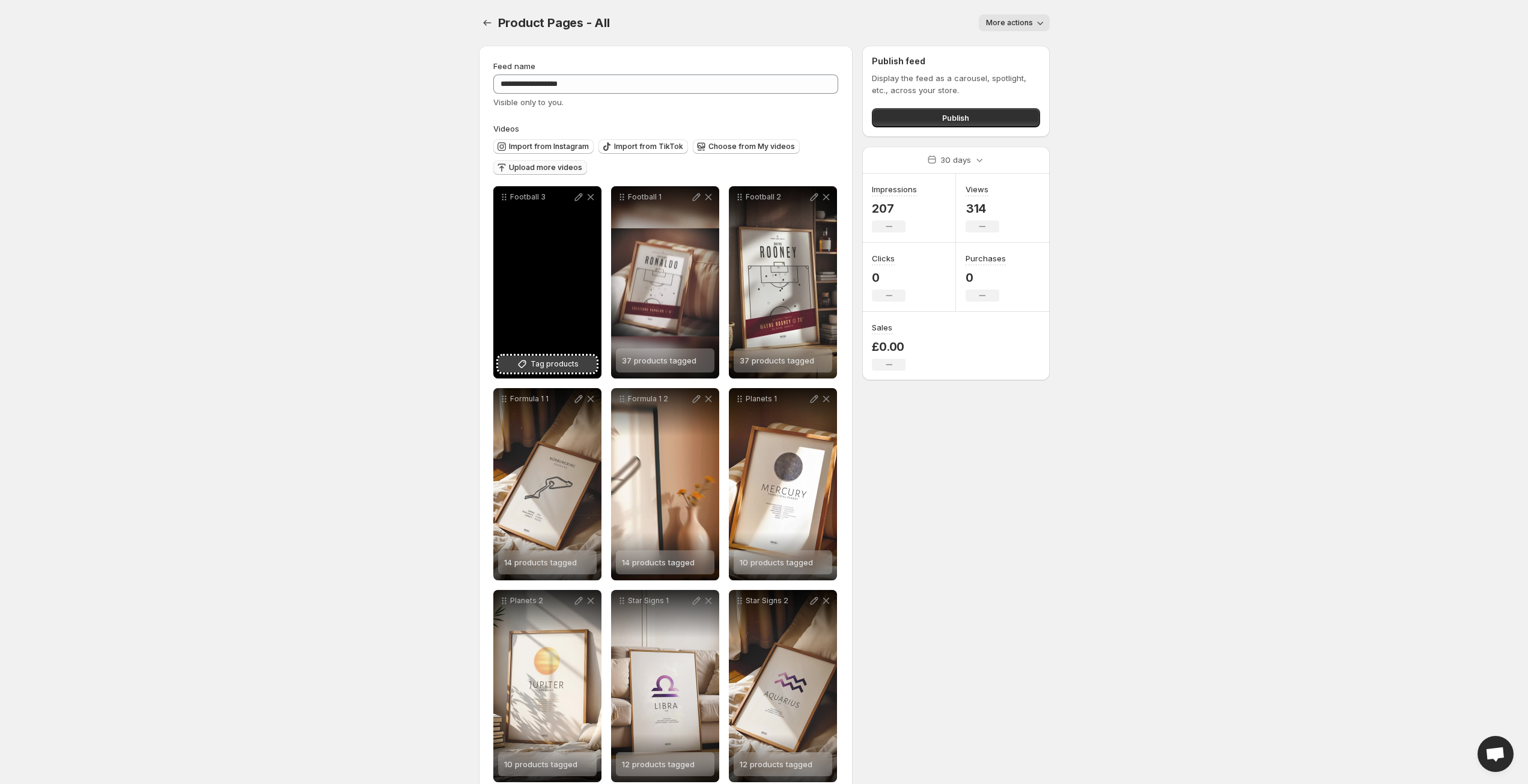
click at [532, 365] on span "Tag products" at bounding box center [554, 364] width 48 height 12
